Goal: Check status

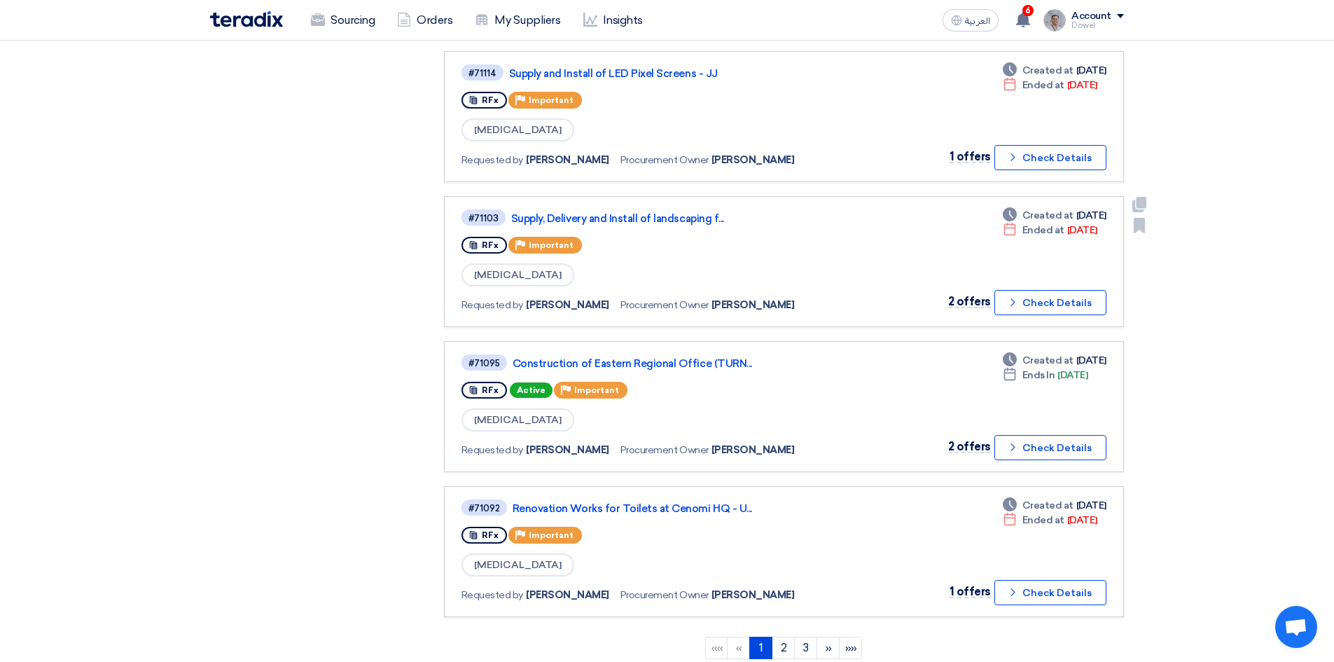
scroll to position [1051, 0]
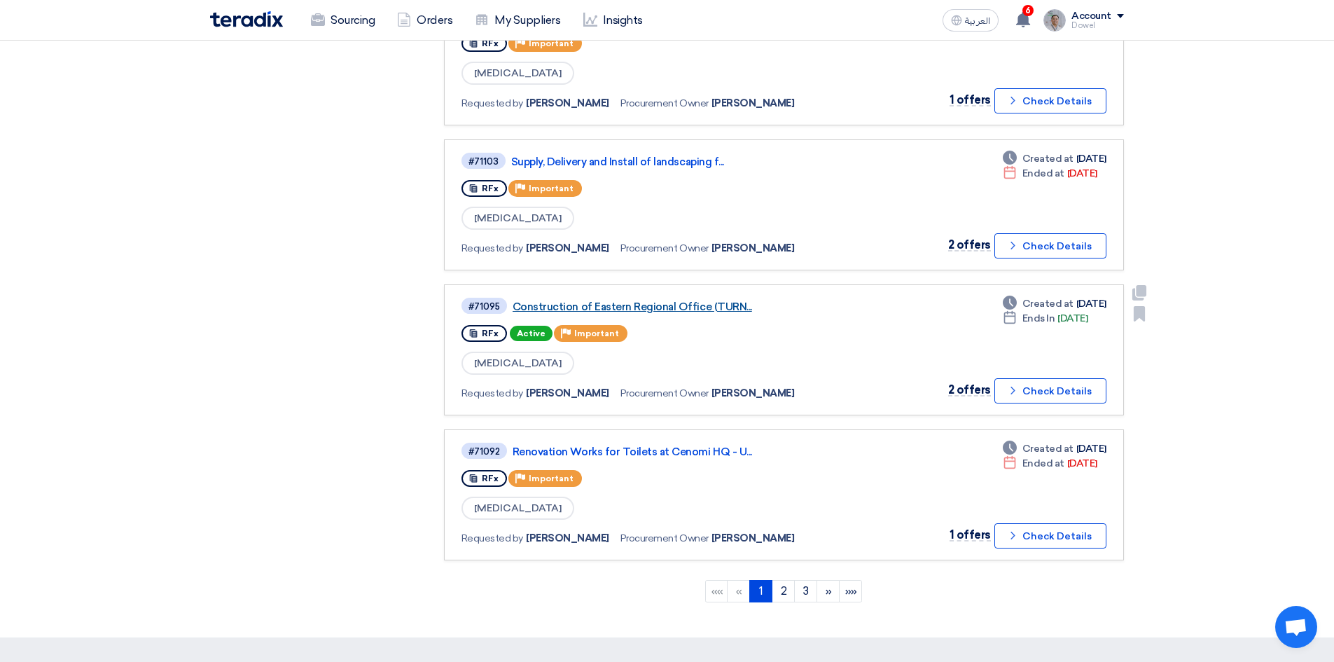
click at [658, 310] on link "Construction of Eastern Regional Office (TURN..." at bounding box center [688, 307] width 350 height 13
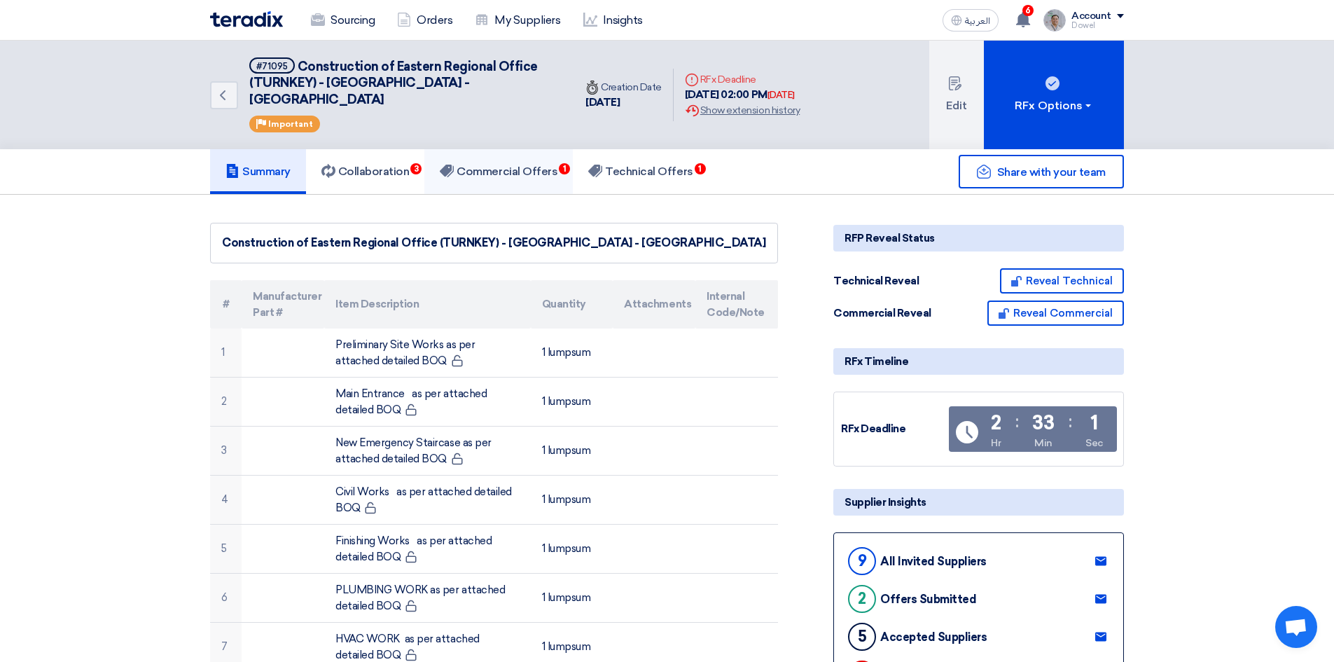
click at [493, 165] on h5 "Commercial Offers 1" at bounding box center [499, 172] width 118 height 14
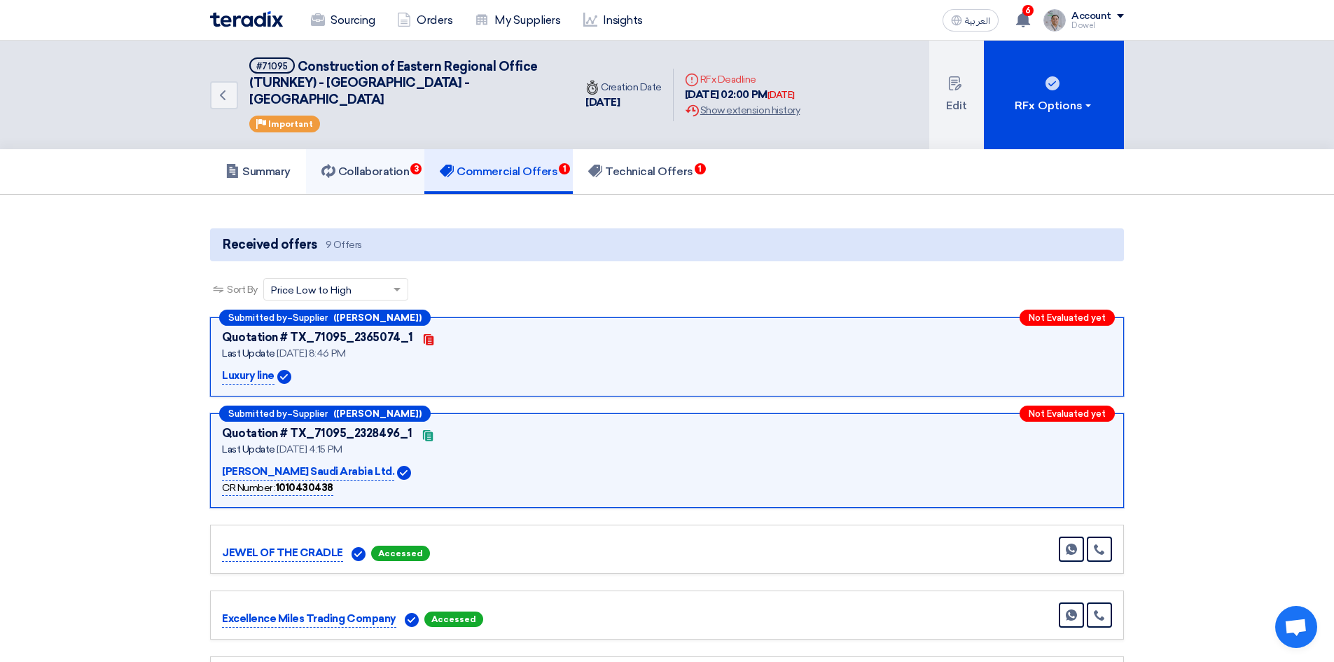
click at [391, 165] on h5 "Collaboration 3" at bounding box center [366, 172] width 88 height 14
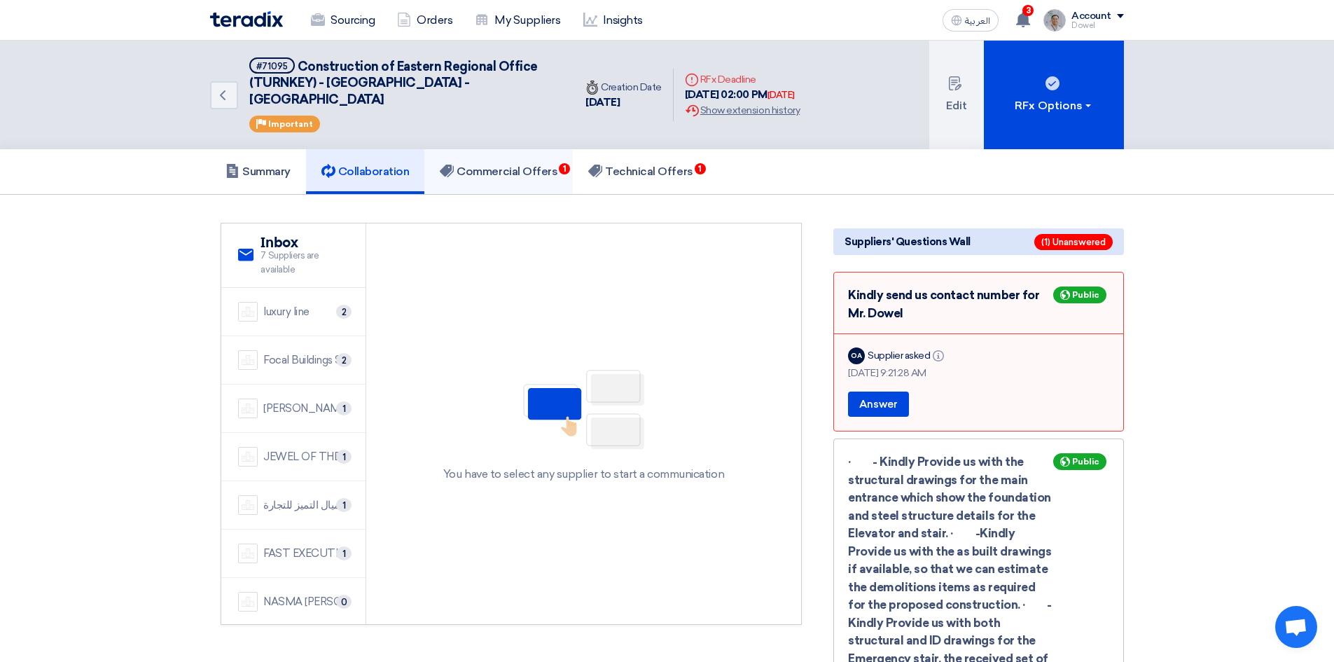
click at [539, 165] on h5 "Commercial Offers 1" at bounding box center [499, 172] width 118 height 14
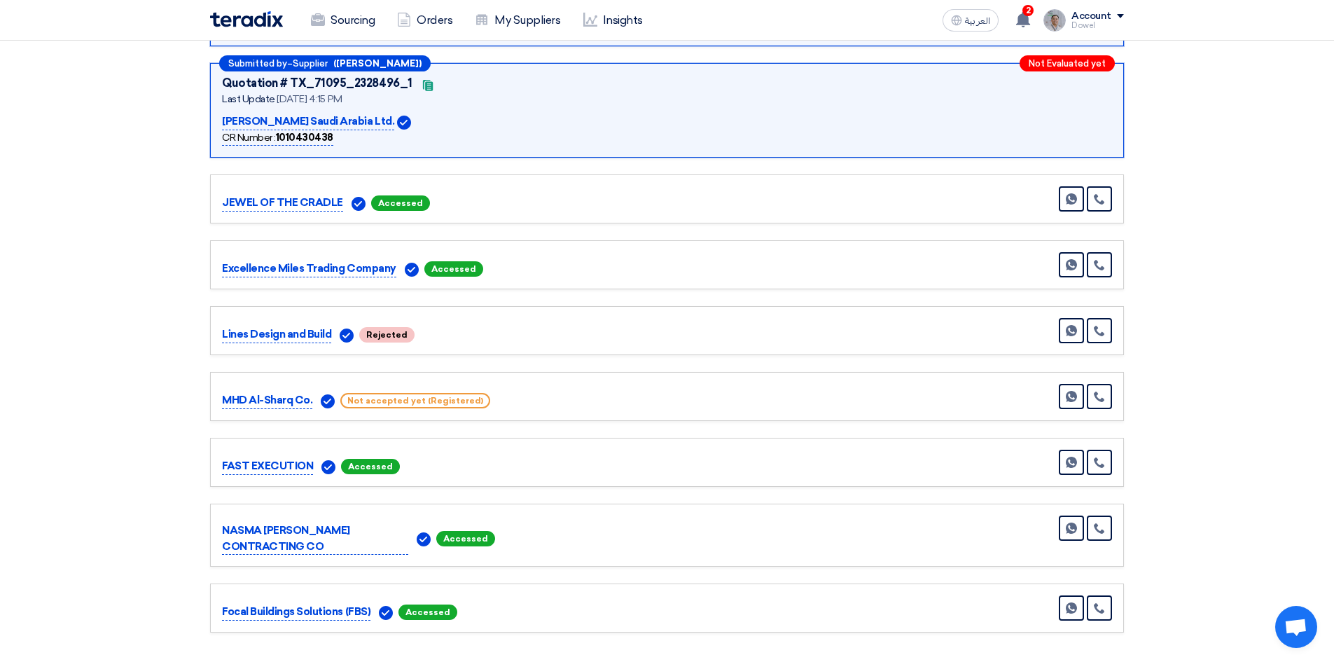
scroll to position [420, 0]
